Goal: Find specific page/section: Find specific page/section

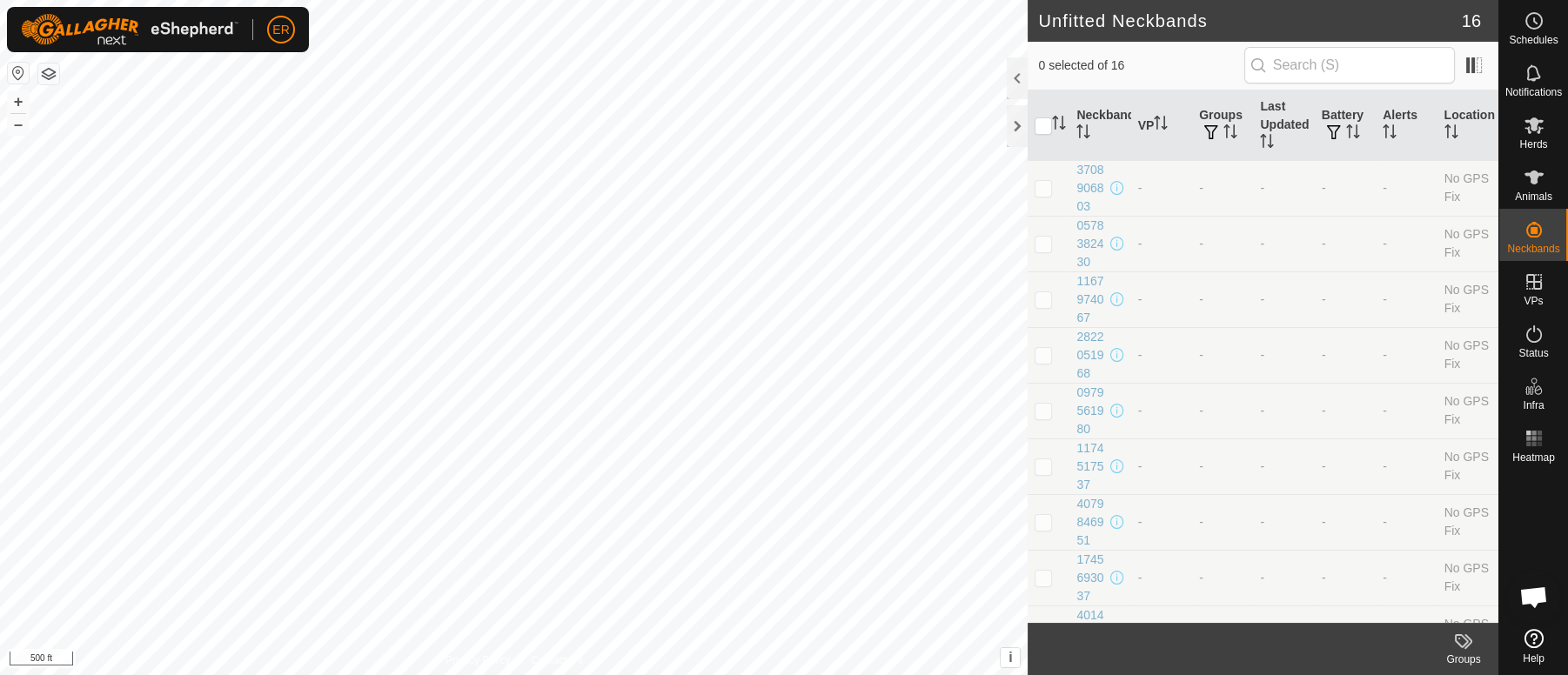
scroll to position [14491, 0]
click at [11, 123] on button "–" at bounding box center [18, 124] width 21 height 21
click at [19, 100] on button "+" at bounding box center [18, 102] width 21 height 21
click at [1086, 572] on div "1745693037" at bounding box center [1091, 578] width 29 height 55
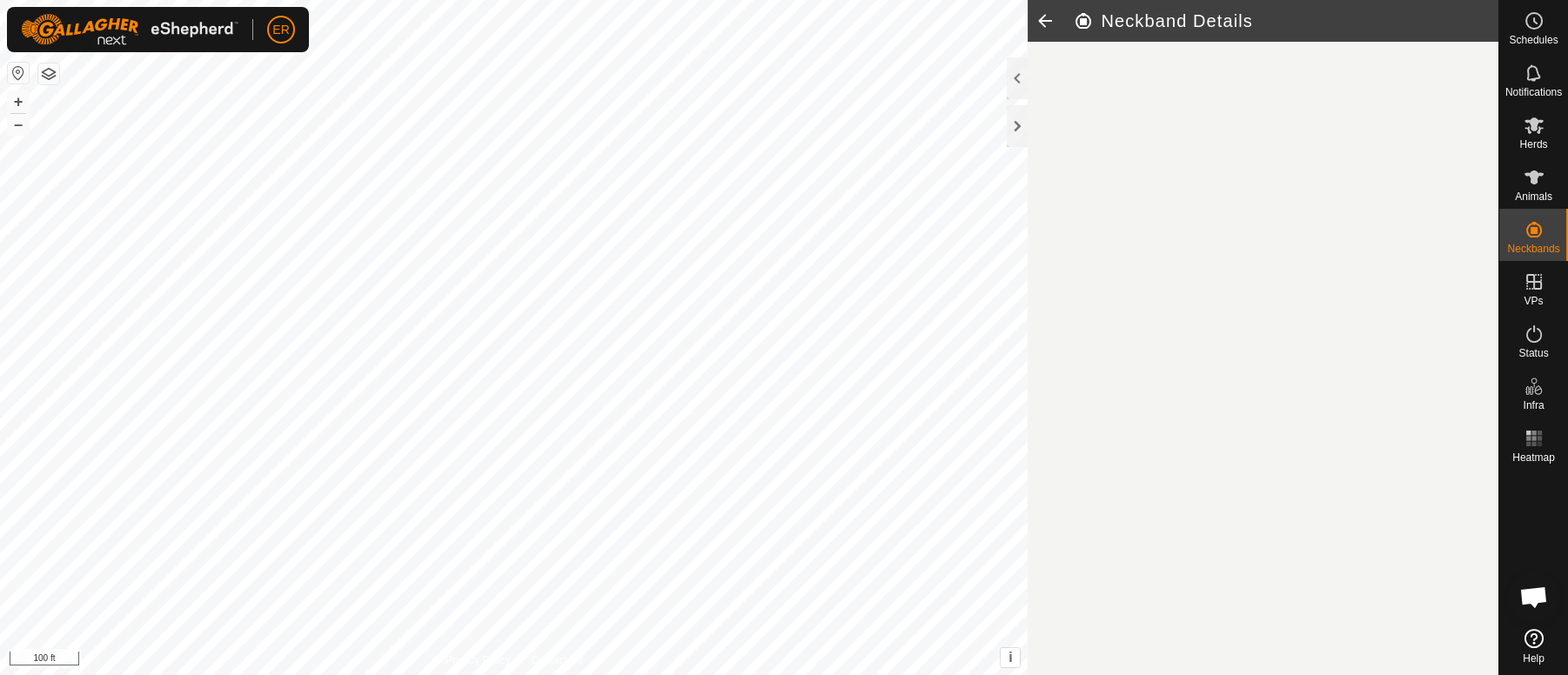
click at [1072, 579] on article "Neckband Details" at bounding box center [1263, 337] width 471 height 675
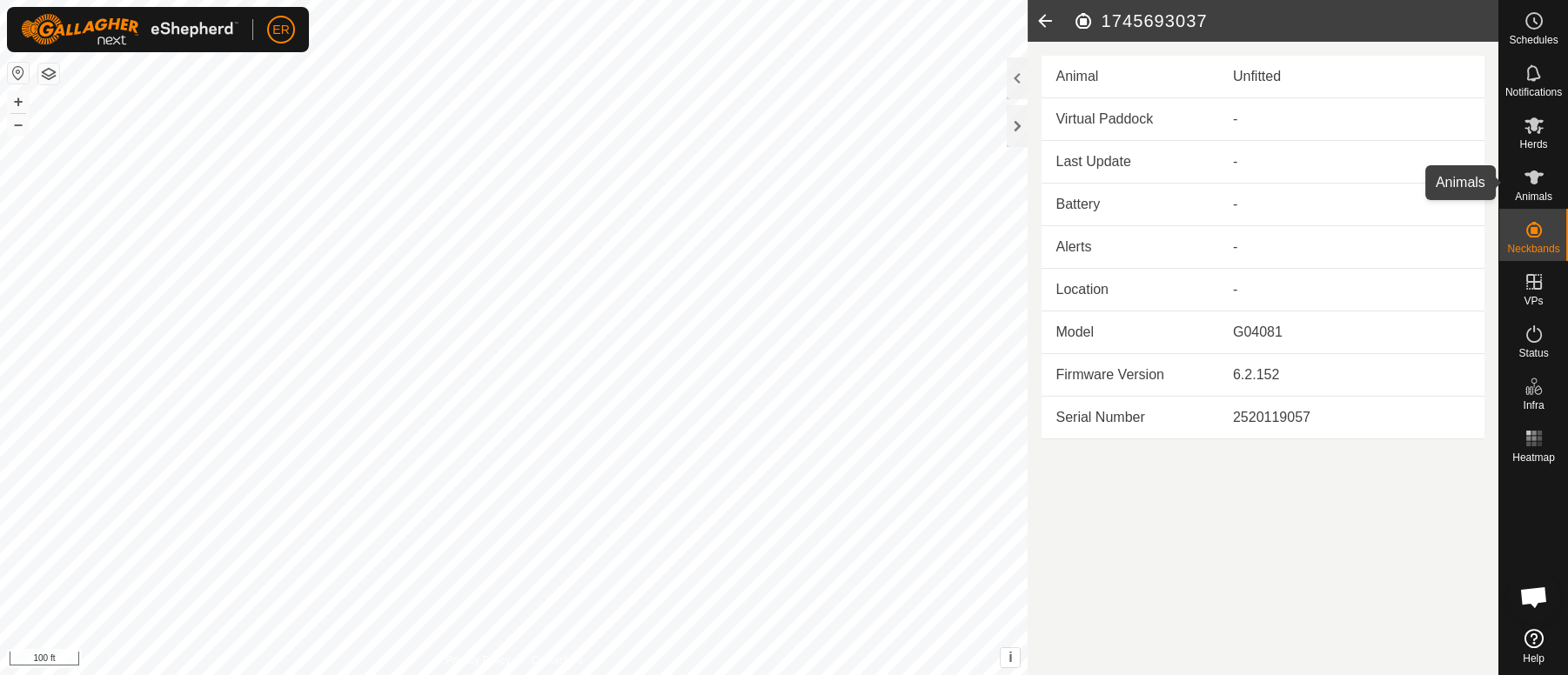
click at [1532, 173] on icon at bounding box center [1534, 178] width 20 height 14
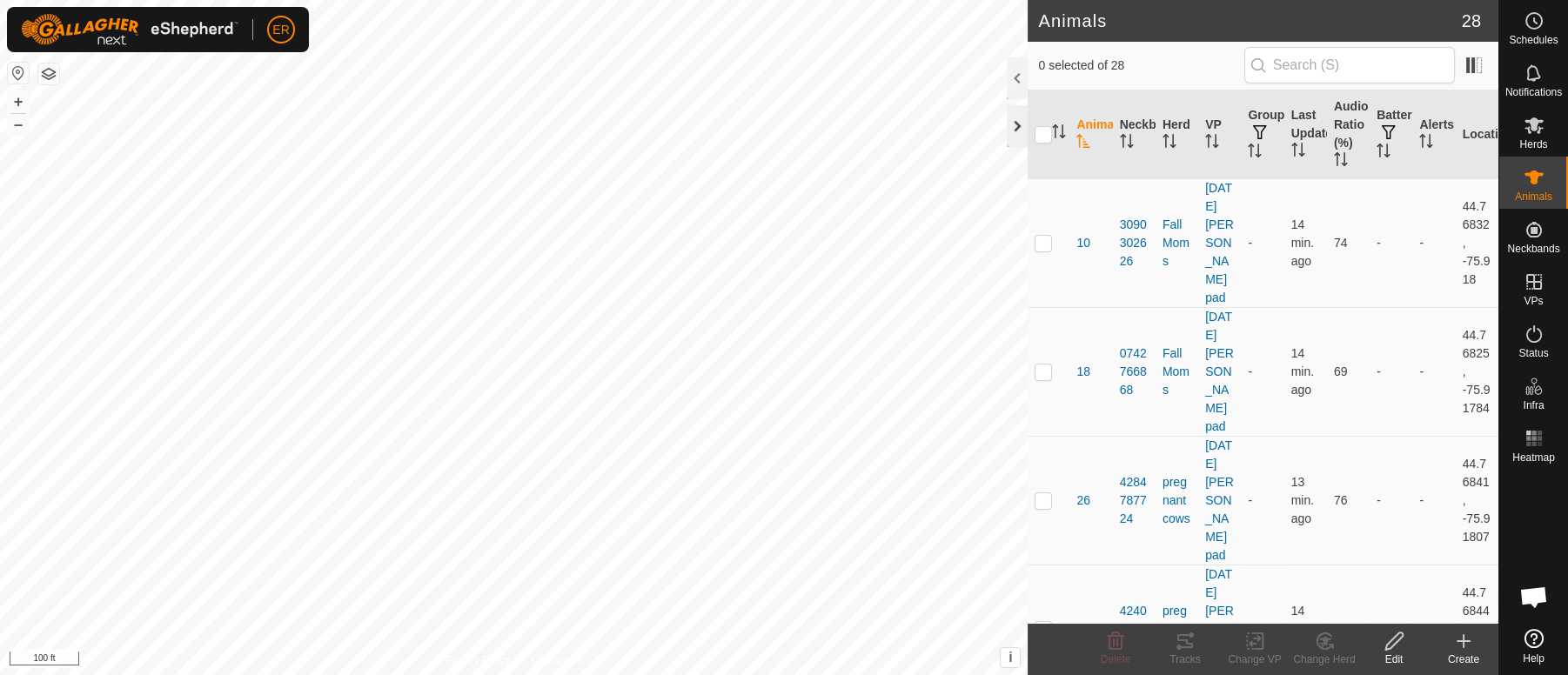
click at [1014, 126] on div at bounding box center [1016, 126] width 21 height 42
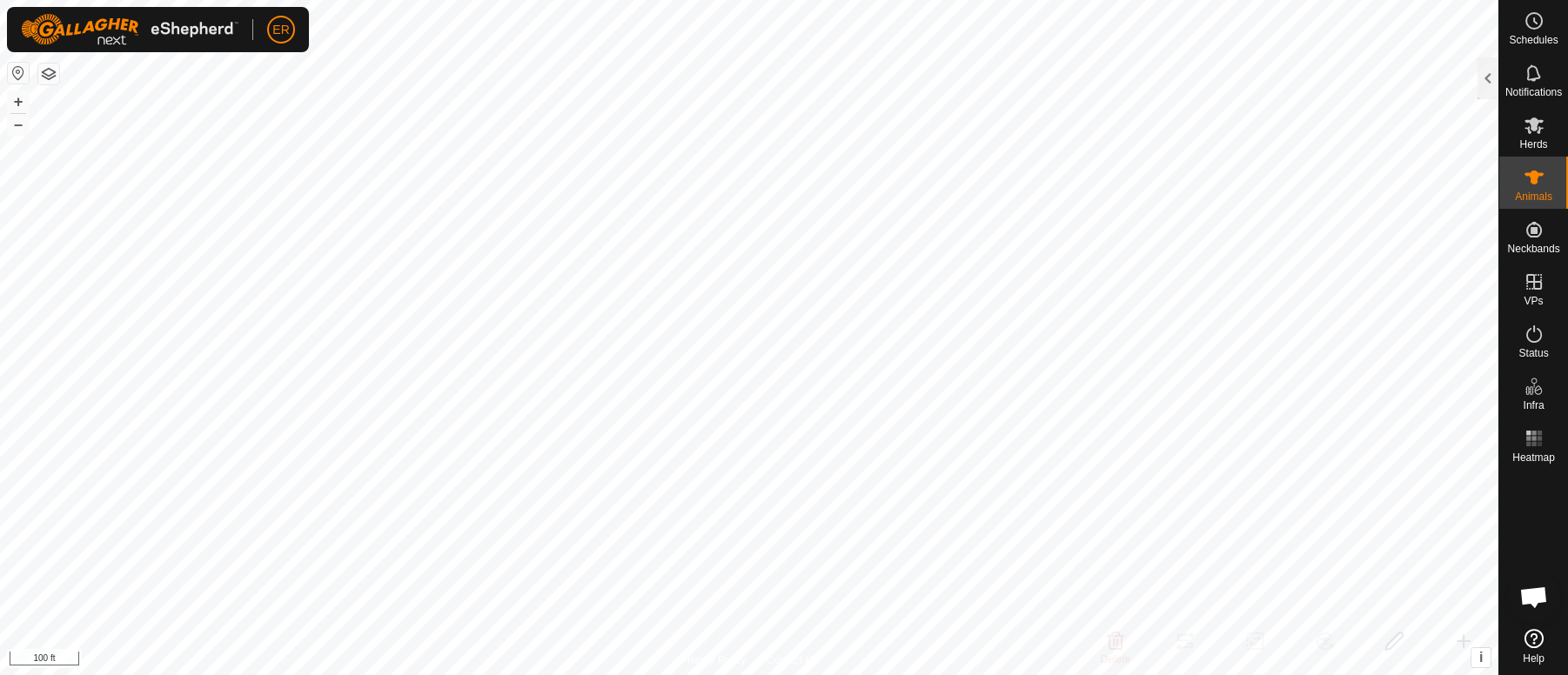
click at [468, 0] on html "ER Schedules Notifications Herds Animals Neckbands VPs Status Infra Heatmap Hel…" at bounding box center [784, 337] width 1568 height 675
